Goal: Task Accomplishment & Management: Use online tool/utility

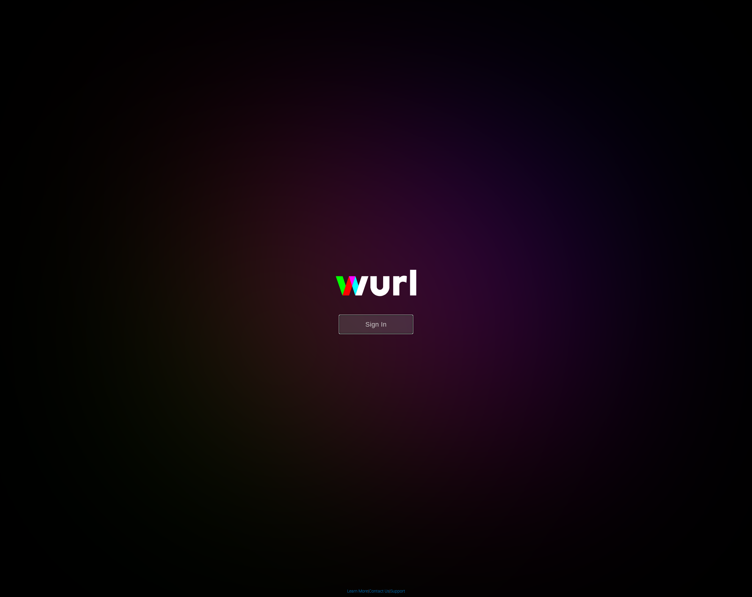
click at [379, 324] on button "Sign In" at bounding box center [376, 324] width 74 height 19
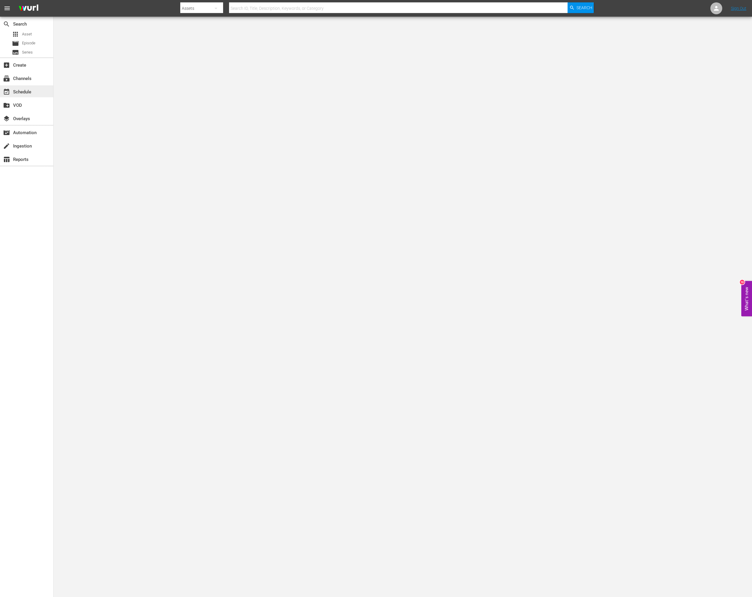
click at [23, 92] on div "event_available Schedule" at bounding box center [16, 90] width 33 height 5
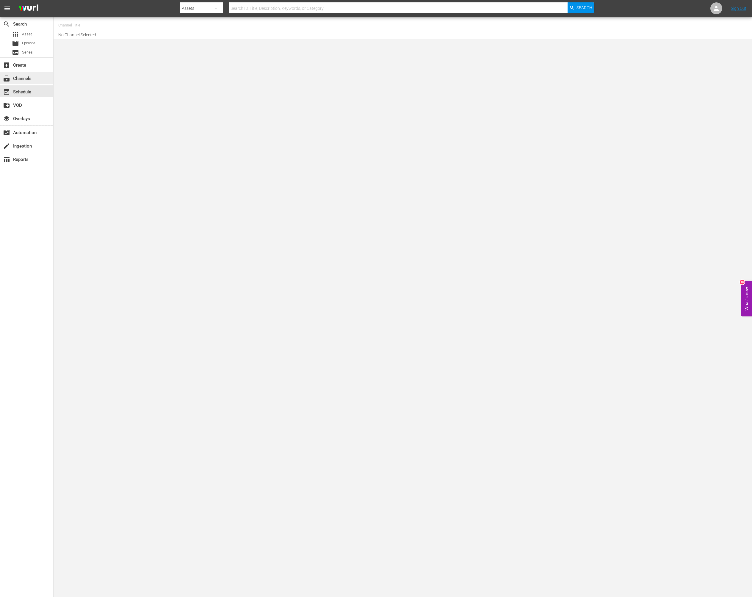
click at [32, 79] on div "subscriptions Channels" at bounding box center [16, 77] width 33 height 5
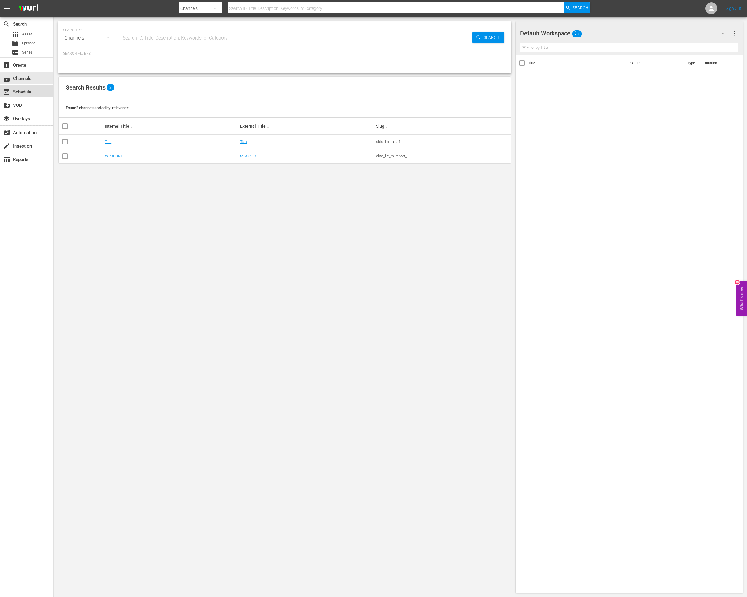
click at [30, 94] on div "event_available Schedule" at bounding box center [16, 90] width 33 height 5
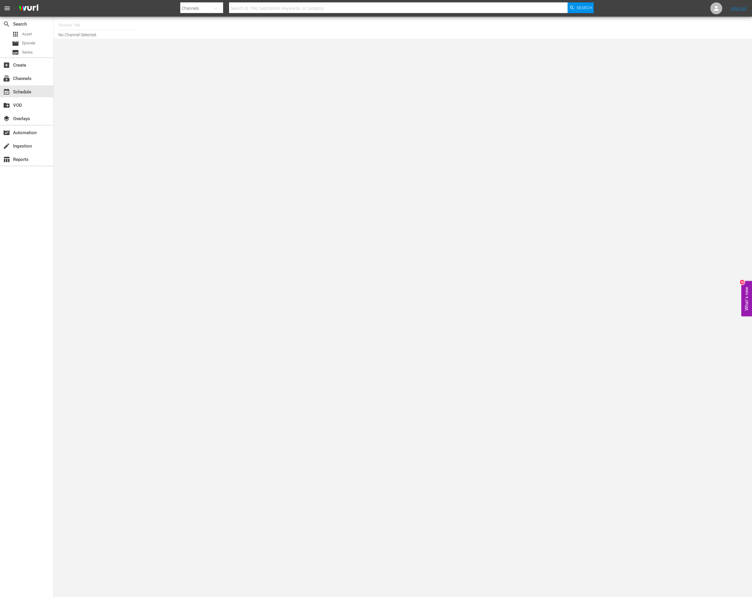
click at [30, 94] on div "event_available Schedule" at bounding box center [16, 90] width 33 height 5
click at [29, 100] on div "create_new_folder VOD" at bounding box center [26, 105] width 53 height 12
click at [27, 65] on div "add_box Create" at bounding box center [16, 64] width 33 height 5
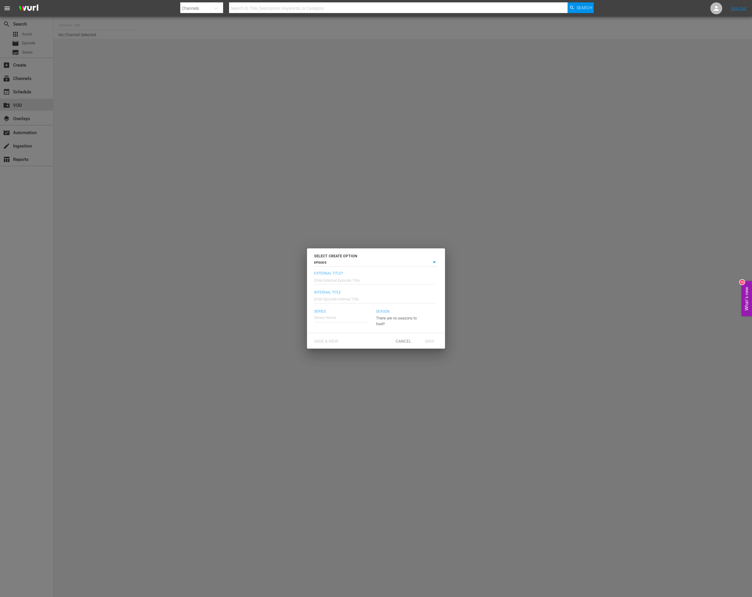
drag, startPoint x: 421, startPoint y: 205, endPoint x: 368, endPoint y: 200, distance: 52.8
click at [421, 205] on div "SELECT CREATE OPTION EPISODE episode External Title* Enter External Episode Tit…" at bounding box center [376, 298] width 752 height 597
click at [406, 341] on span "Cancel" at bounding box center [403, 341] width 25 height 5
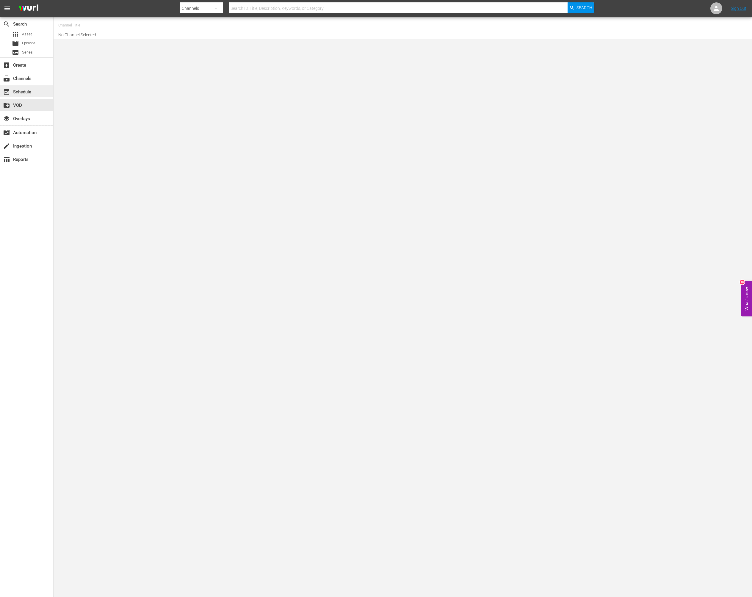
click at [35, 94] on div "event_available Schedule" at bounding box center [26, 91] width 53 height 12
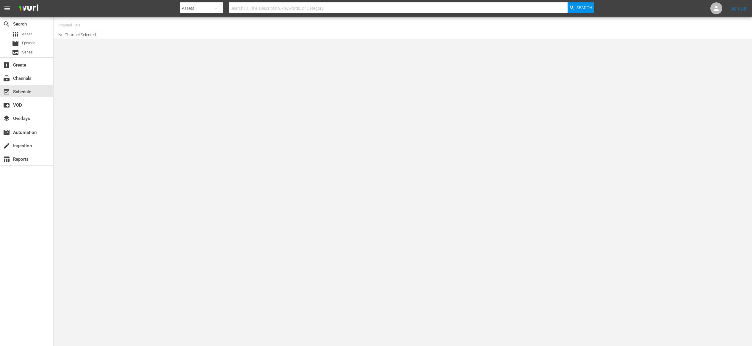
click at [77, 30] on hr at bounding box center [96, 30] width 76 height 0
click at [85, 23] on input "text" at bounding box center [96, 25] width 76 height 14
click at [78, 56] on div "talkSPORT (1979 - akta_llc_talksport_1)" at bounding box center [140, 56] width 154 height 14
type input "talkSPORT (1979 - akta_llc_talksport_1)"
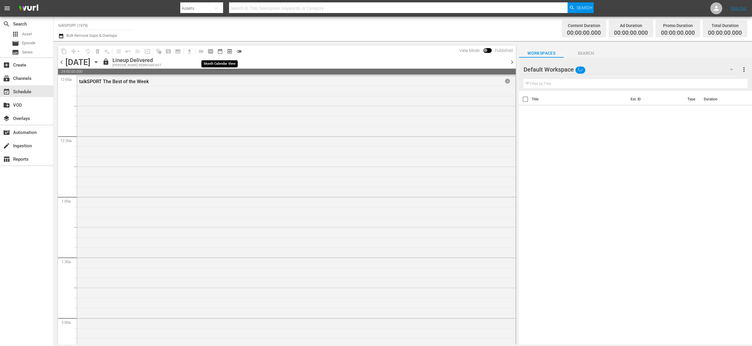
click at [219, 52] on span "date_range_outlined" at bounding box center [220, 51] width 6 height 6
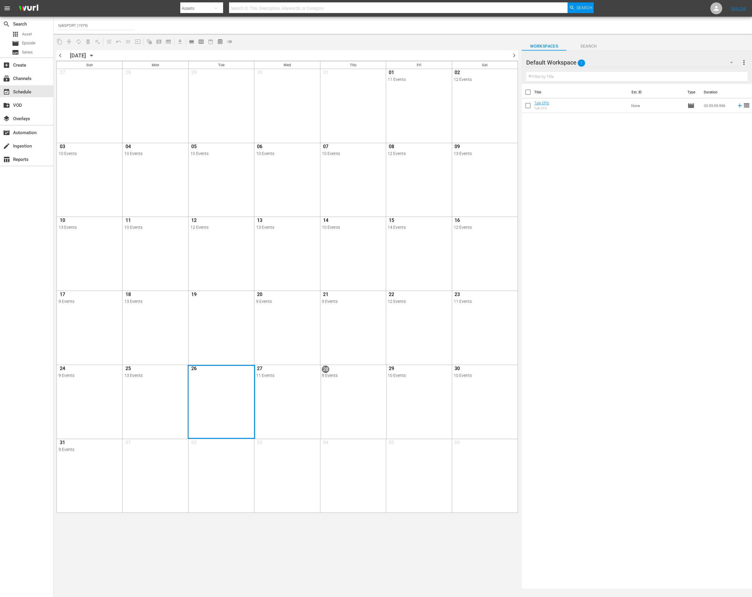
click at [225, 346] on div "Month View" at bounding box center [221, 402] width 67 height 74
click at [227, 325] on div "Month View" at bounding box center [221, 328] width 67 height 74
click at [224, 346] on div "Month View" at bounding box center [221, 402] width 67 height 74
click at [231, 333] on div "Month View" at bounding box center [221, 328] width 67 height 74
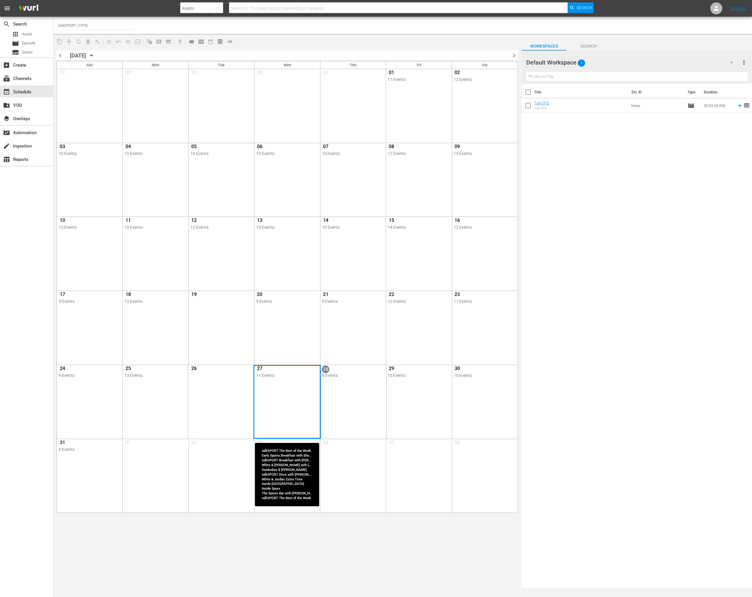
click at [280, 346] on div "Month View" at bounding box center [286, 402] width 67 height 74
